Goal: Information Seeking & Learning: Learn about a topic

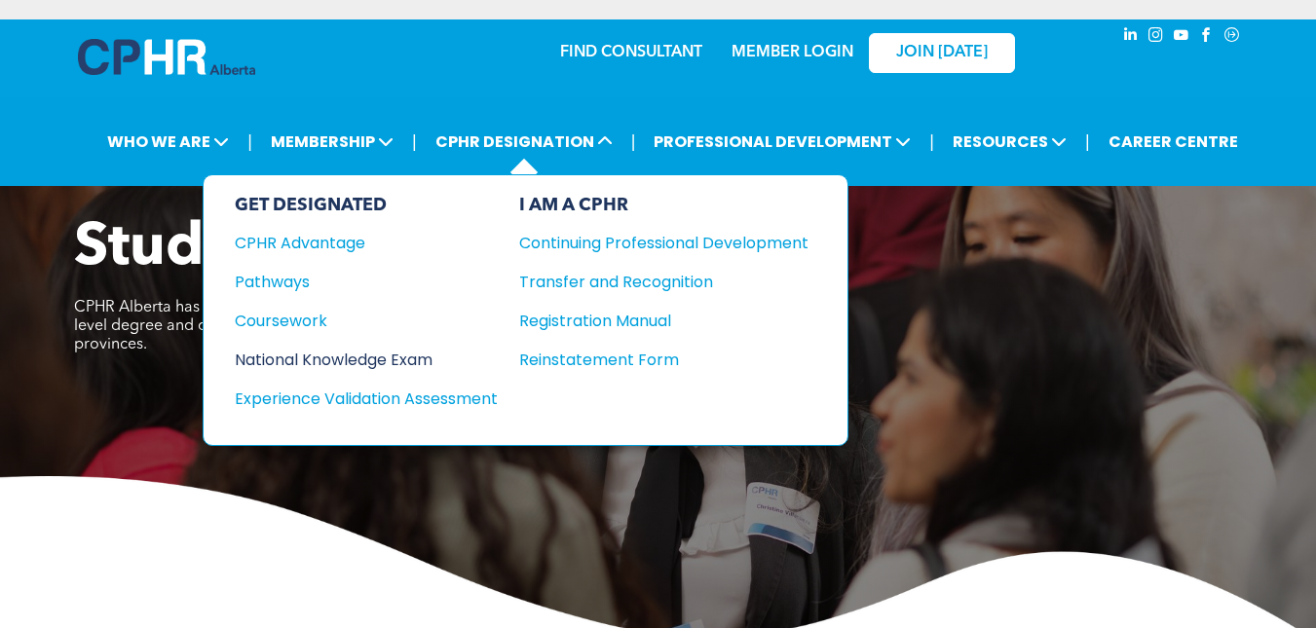
click at [397, 358] on div "National Knowledge Exam" at bounding box center [353, 360] width 237 height 24
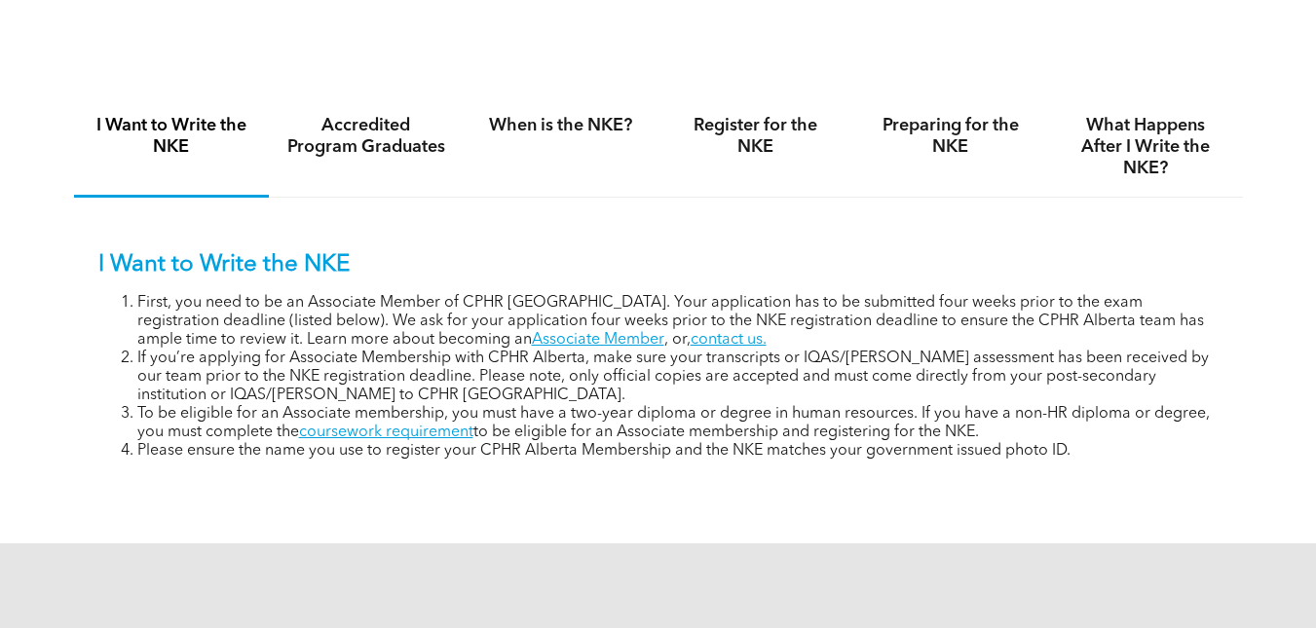
scroll to position [1202, 0]
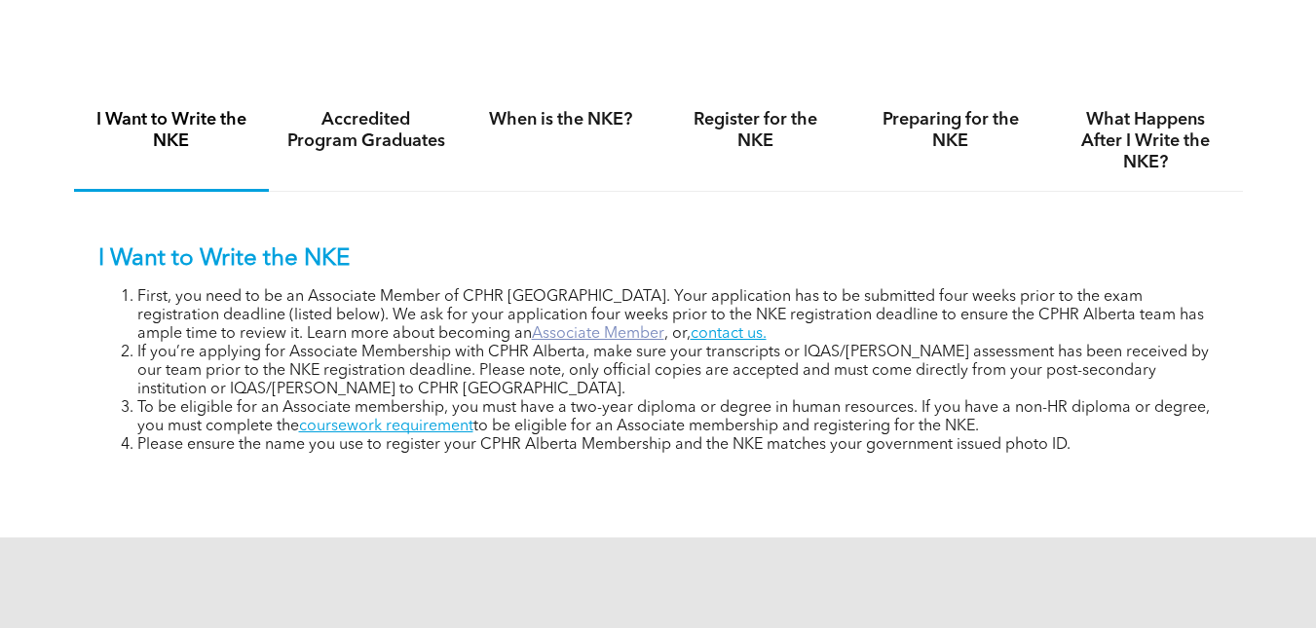
click at [532, 334] on link "Associate Member" at bounding box center [598, 334] width 132 height 16
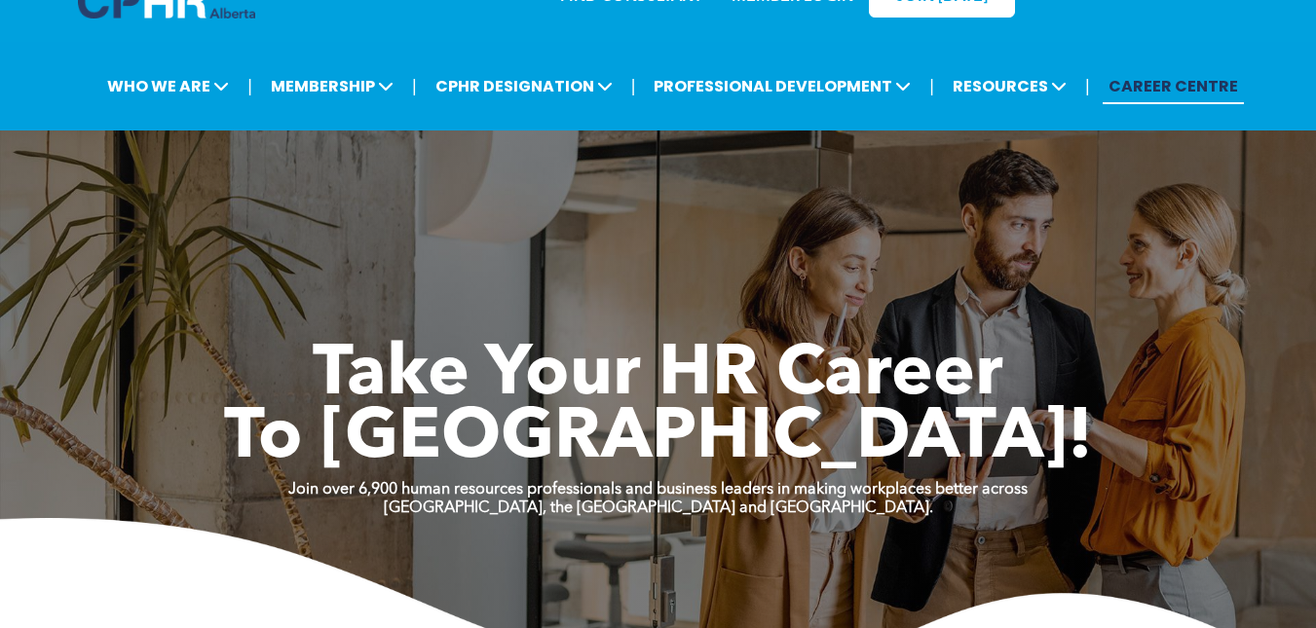
scroll to position [7, 0]
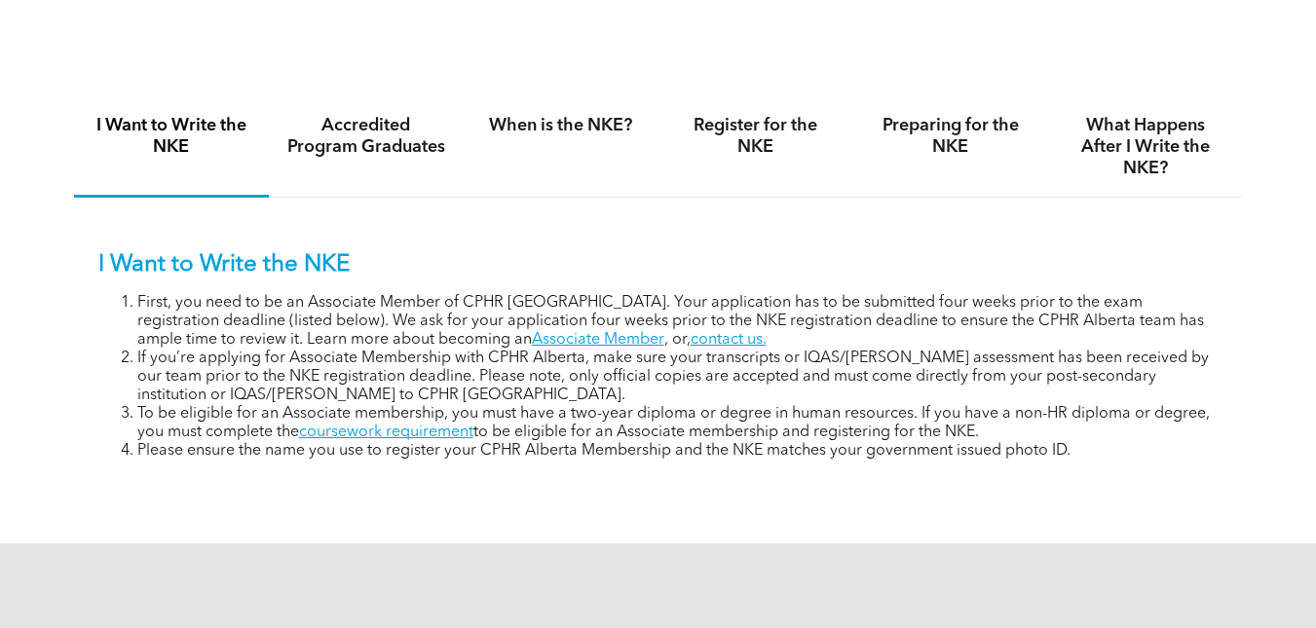
scroll to position [1215, 0]
